Goal: Check status: Check status

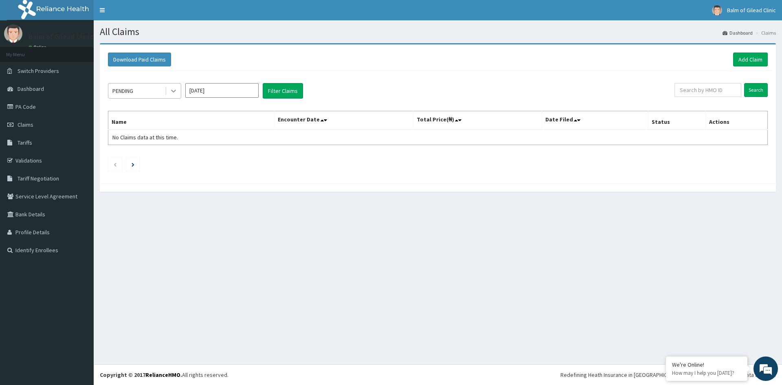
click at [171, 88] on icon at bounding box center [173, 91] width 8 height 8
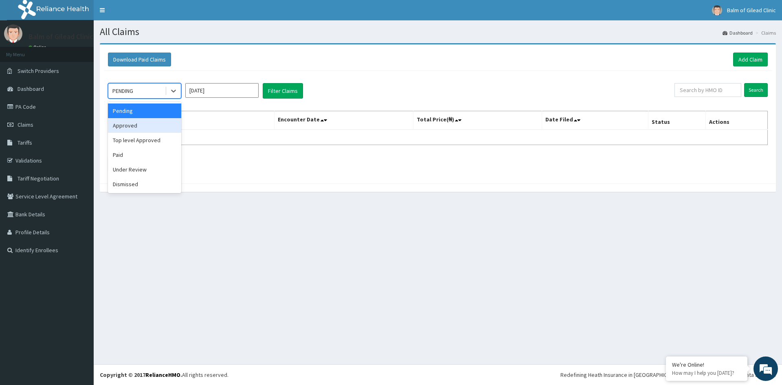
click at [155, 130] on div "Approved" at bounding box center [144, 125] width 73 height 15
click at [282, 90] on button "Filter Claims" at bounding box center [283, 90] width 40 height 15
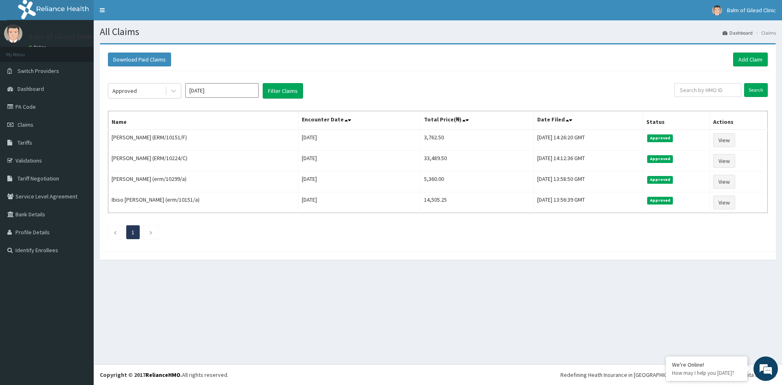
click at [223, 92] on input "[DATE]" at bounding box center [221, 90] width 73 height 15
click at [245, 158] on div "Sep" at bounding box center [246, 158] width 16 height 15
click at [280, 96] on button "Filter Claims" at bounding box center [283, 90] width 40 height 15
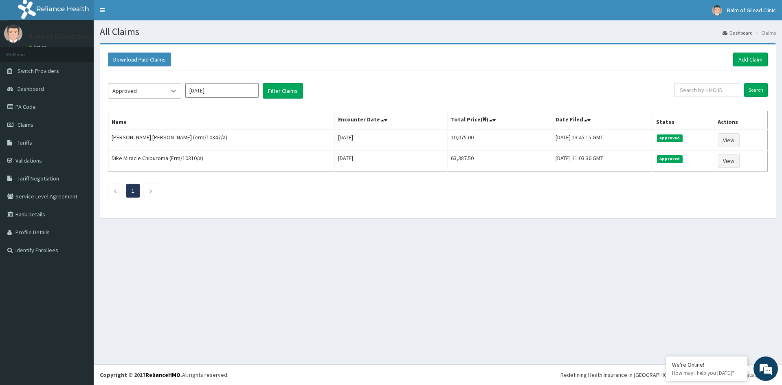
click at [174, 90] on icon at bounding box center [173, 91] width 8 height 8
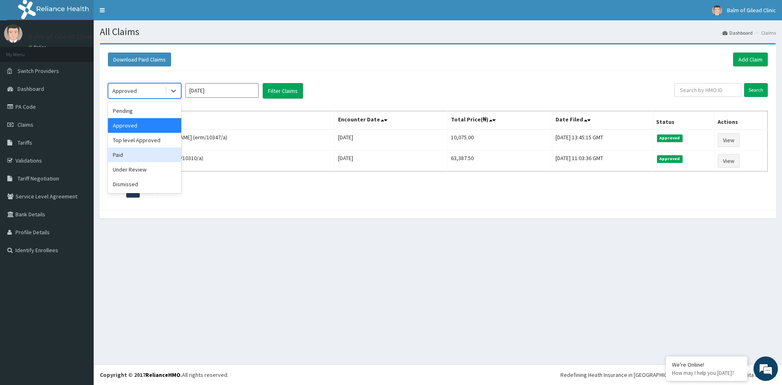
click at [150, 155] on div "Paid" at bounding box center [144, 154] width 73 height 15
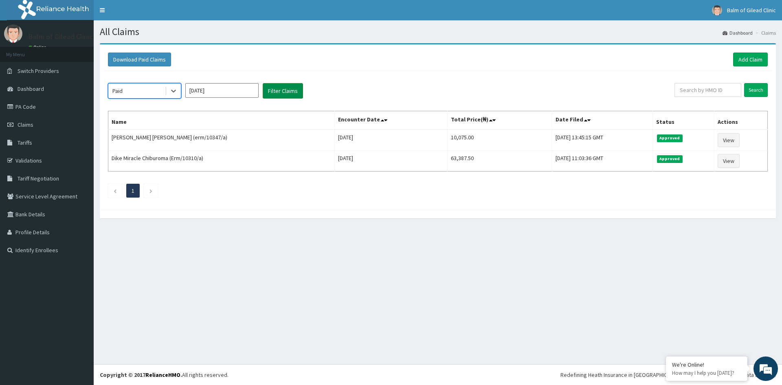
click at [266, 93] on button "Filter Claims" at bounding box center [283, 90] width 40 height 15
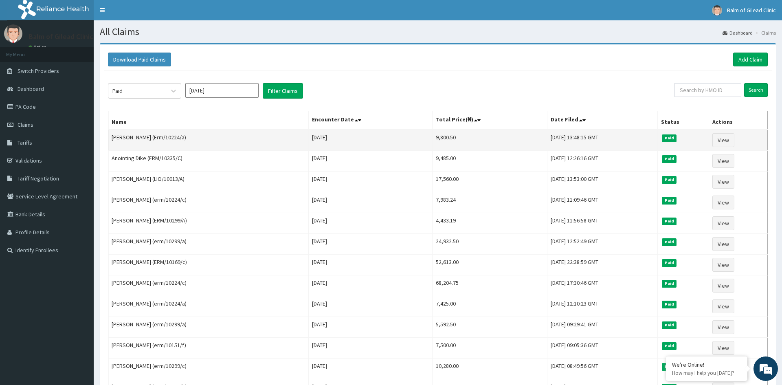
drag, startPoint x: 346, startPoint y: 250, endPoint x: 361, endPoint y: 132, distance: 119.0
click at [361, 132] on tbody "[PERSON_NAME] (Erm/10224/a) [DATE] 9,800.50 [DATE] 13:48:15 GMT Paid View Anoin…" at bounding box center [437, 285] width 659 height 312
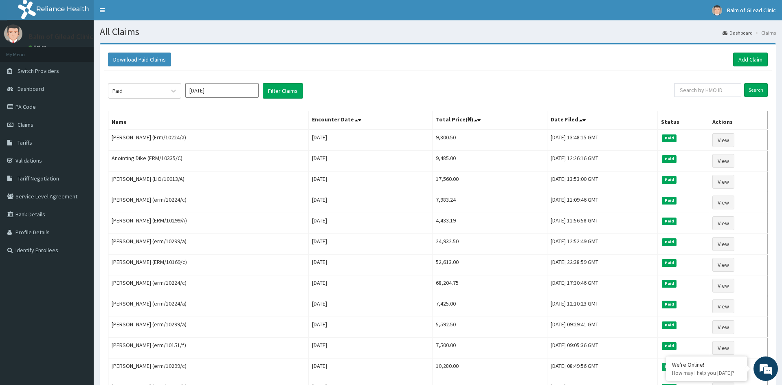
click at [440, 88] on div "Paid [DATE] Filter Claims" at bounding box center [391, 90] width 566 height 15
click at [174, 90] on icon at bounding box center [173, 91] width 8 height 8
click at [211, 88] on input "[DATE]" at bounding box center [221, 90] width 73 height 15
click at [222, 158] on div "Aug" at bounding box center [222, 158] width 16 height 15
click at [282, 93] on button "Filter Claims" at bounding box center [283, 90] width 40 height 15
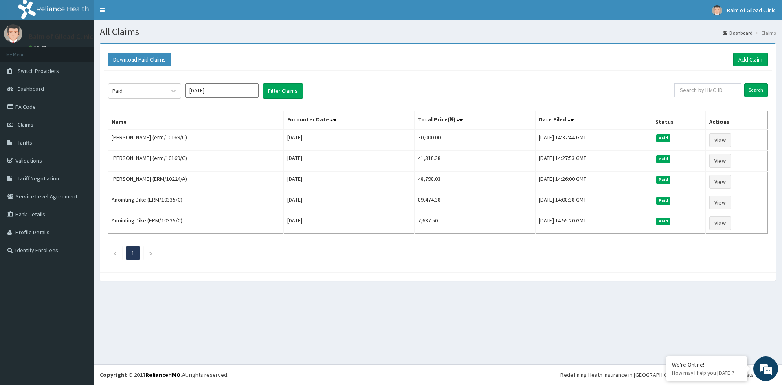
click at [238, 93] on input "[DATE]" at bounding box center [221, 90] width 73 height 15
click at [191, 158] on div "[DATE]" at bounding box center [198, 158] width 16 height 15
click at [277, 97] on button "Filter Claims" at bounding box center [283, 90] width 40 height 15
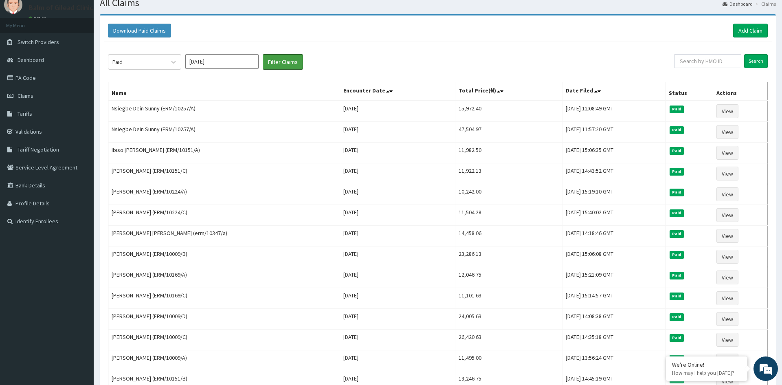
scroll to position [25, 0]
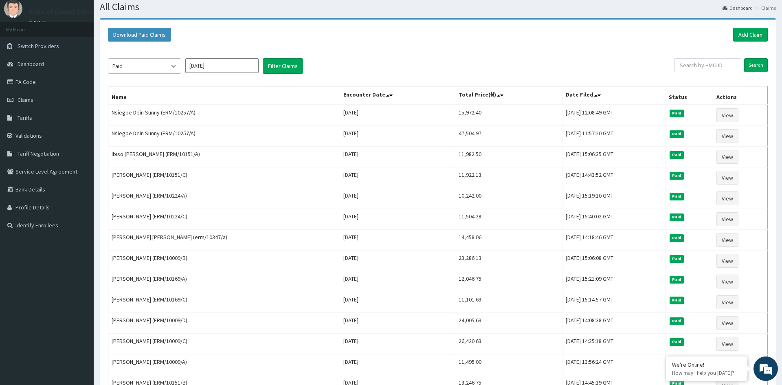
click at [175, 63] on icon at bounding box center [173, 66] width 8 height 8
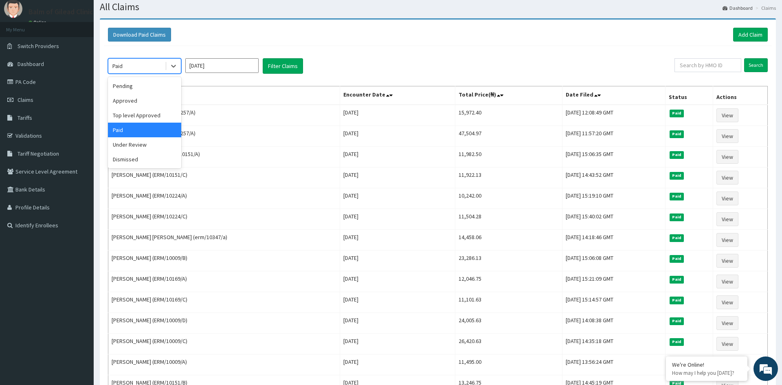
click at [239, 65] on input "[DATE]" at bounding box center [221, 65] width 73 height 15
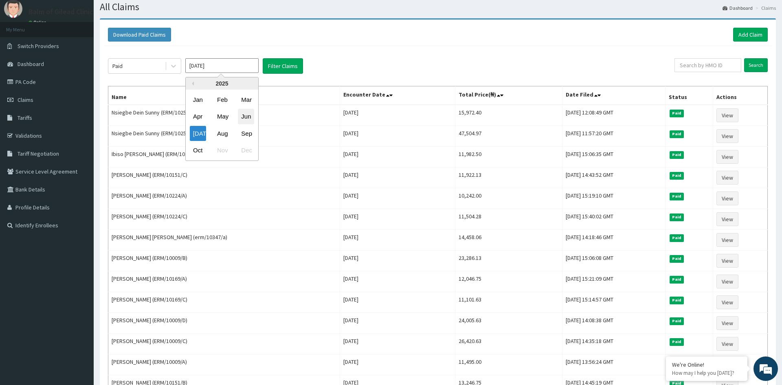
click at [246, 118] on div "Jun" at bounding box center [246, 116] width 16 height 15
click at [284, 68] on button "Filter Claims" at bounding box center [283, 65] width 40 height 15
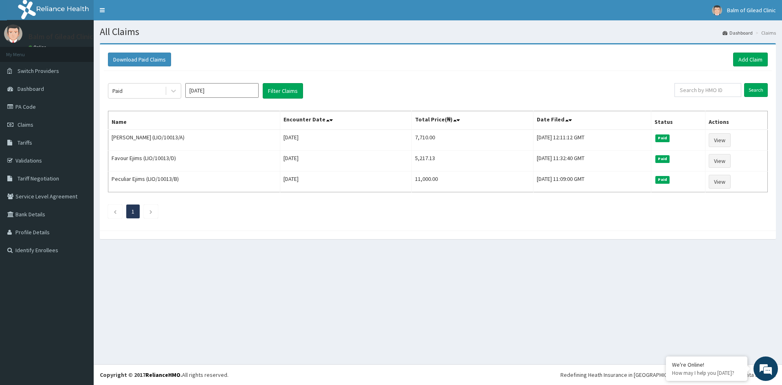
click at [218, 88] on input "[DATE]" at bounding box center [221, 90] width 73 height 15
click at [243, 159] on div "Sep" at bounding box center [246, 158] width 16 height 15
type input "[DATE]"
click at [279, 94] on button "Filter Claims" at bounding box center [283, 90] width 40 height 15
